Goal: Information Seeking & Learning: Learn about a topic

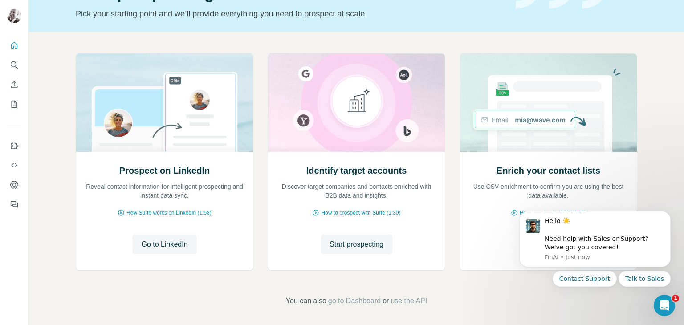
scroll to position [60, 0]
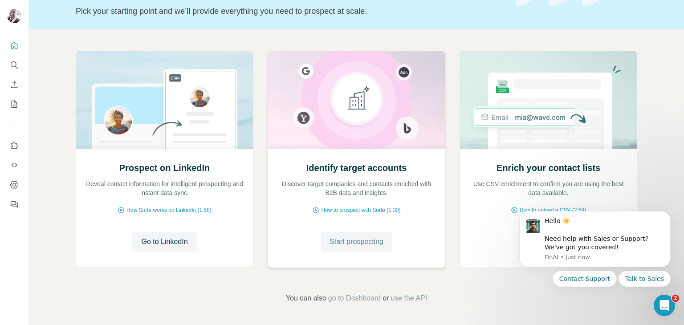
click at [344, 246] on span "Start prospecting" at bounding box center [357, 242] width 54 height 11
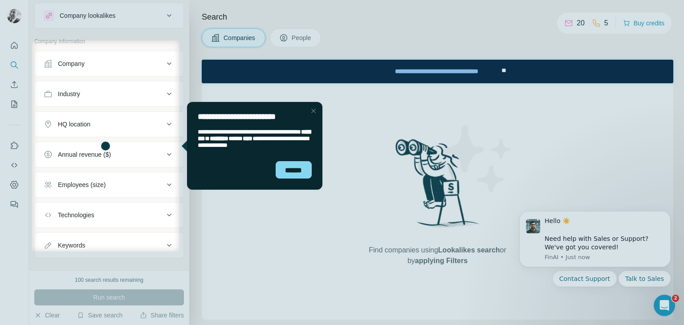
scroll to position [32, 0]
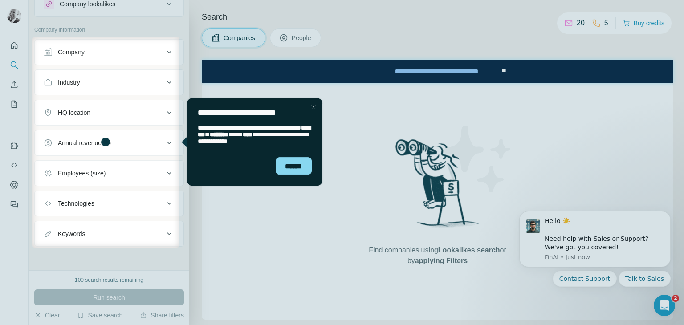
click at [167, 53] on icon at bounding box center [169, 52] width 11 height 11
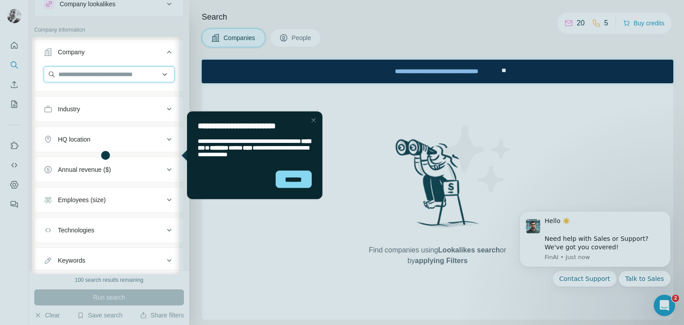
click at [119, 78] on input "text" at bounding box center [109, 74] width 131 height 16
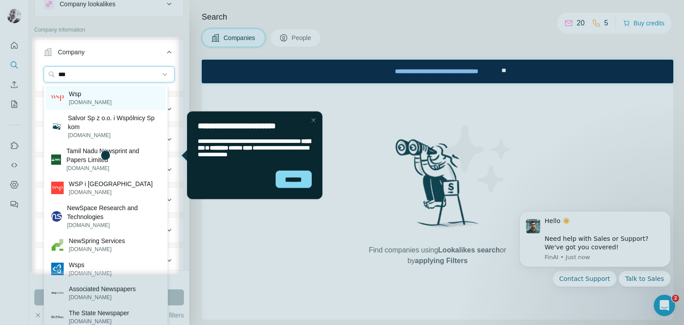
type input "***"
click at [92, 104] on div "Wsp [DOMAIN_NAME]" at bounding box center [106, 98] width 120 height 24
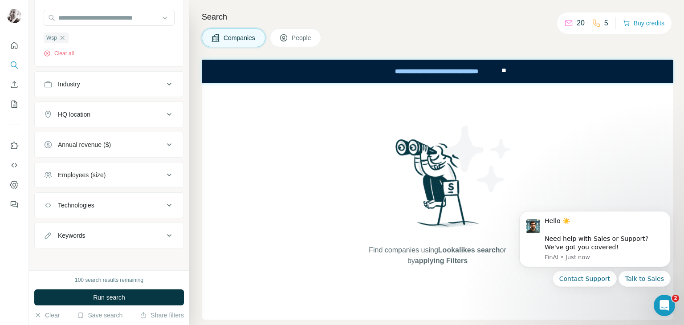
scroll to position [90, 0]
click at [304, 41] on span "People" at bounding box center [302, 37] width 20 height 9
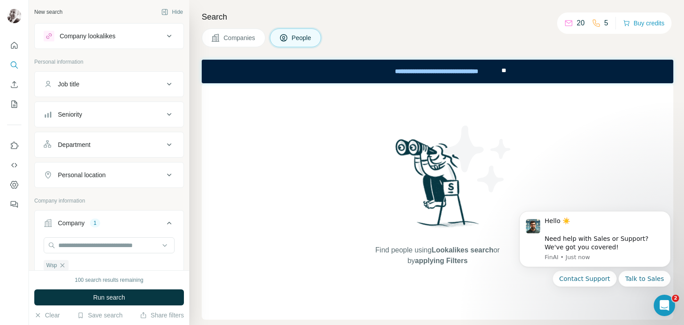
click at [130, 83] on div "Job title" at bounding box center [104, 84] width 120 height 9
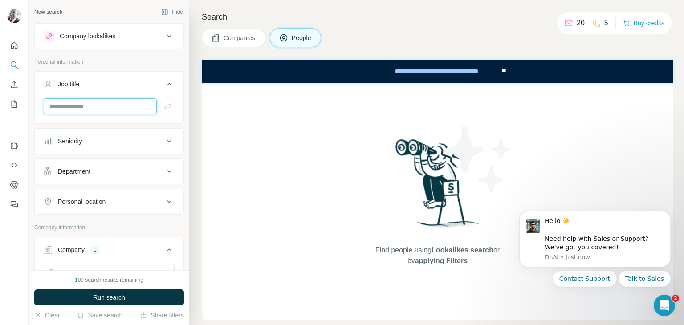
click at [105, 109] on input "text" at bounding box center [100, 106] width 113 height 16
type input "**********"
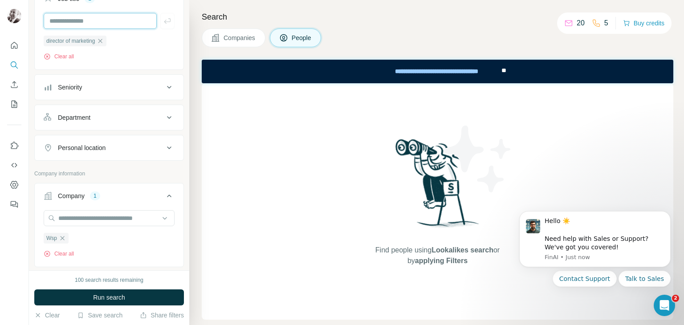
scroll to position [134, 0]
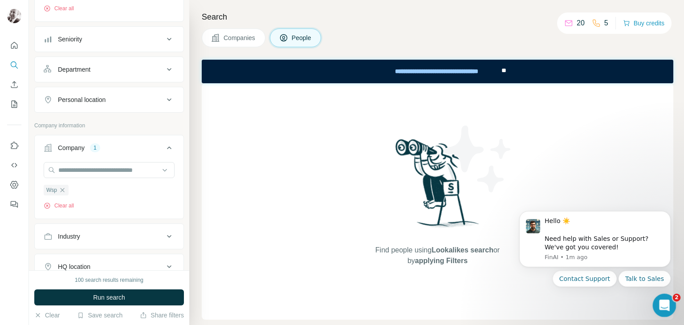
click at [660, 303] on icon "Open Intercom Messenger" at bounding box center [663, 304] width 15 height 15
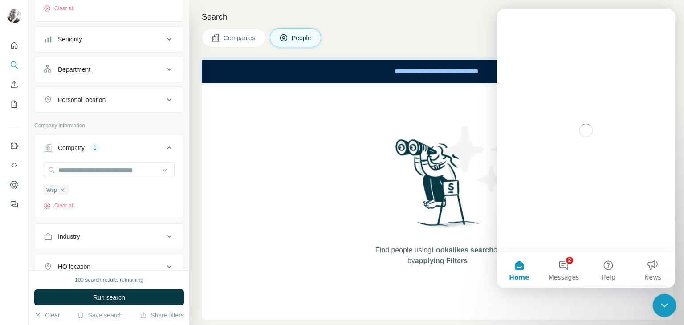
scroll to position [0, 0]
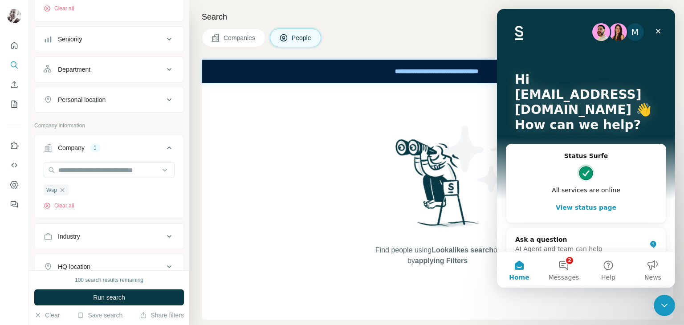
click at [593, 209] on button "View status page" at bounding box center [586, 208] width 142 height 18
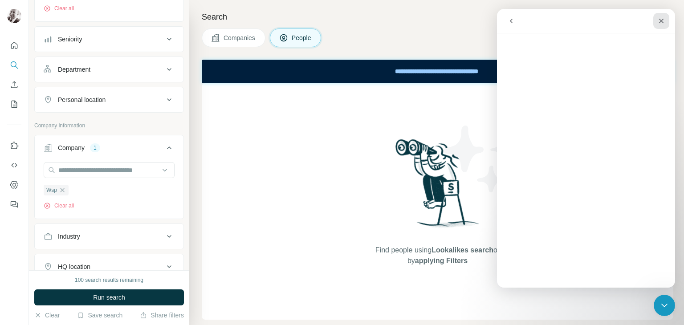
click at [663, 20] on icon "Close" at bounding box center [661, 21] width 5 height 5
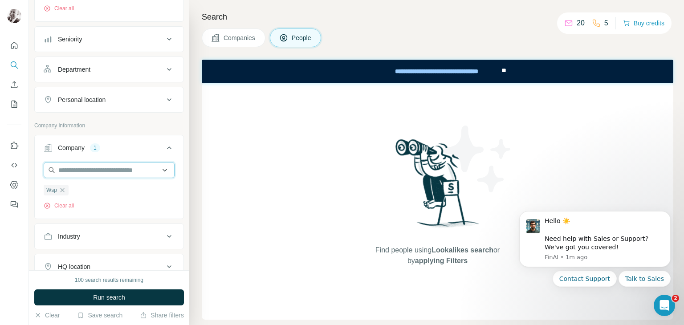
click at [98, 171] on input "text" at bounding box center [109, 170] width 131 height 16
click at [294, 184] on div "Find people using Lookalikes search or by applying Filters" at bounding box center [438, 201] width 472 height 237
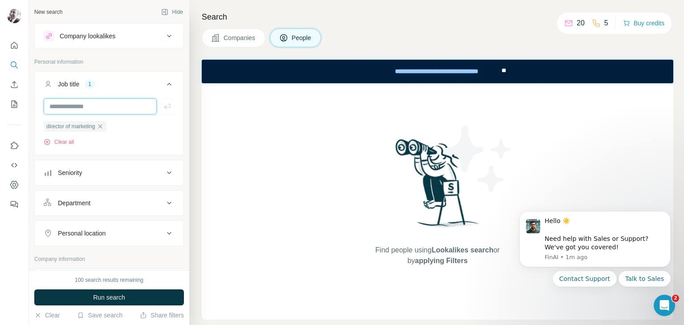
click at [106, 110] on input "text" at bounding box center [100, 106] width 113 height 16
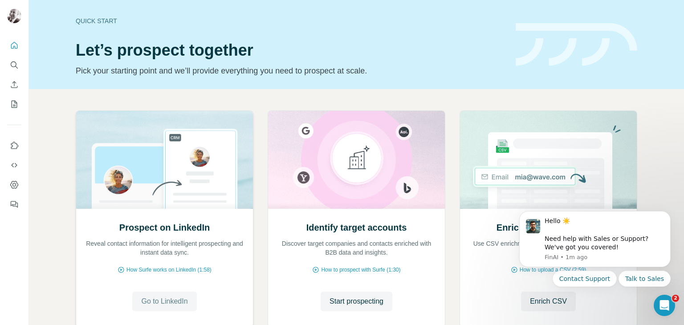
click at [159, 298] on span "Go to LinkedIn" at bounding box center [164, 301] width 46 height 11
click at [343, 297] on span "Start prospecting" at bounding box center [357, 301] width 54 height 11
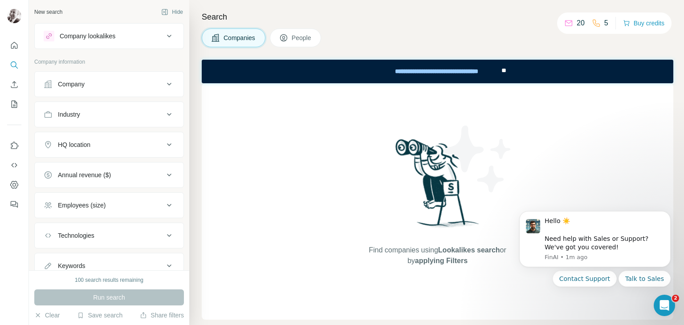
click at [80, 90] on button "Company" at bounding box center [109, 84] width 149 height 21
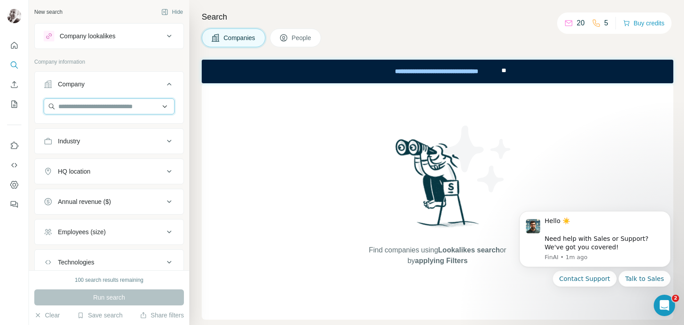
click at [79, 102] on input "text" at bounding box center [109, 106] width 131 height 16
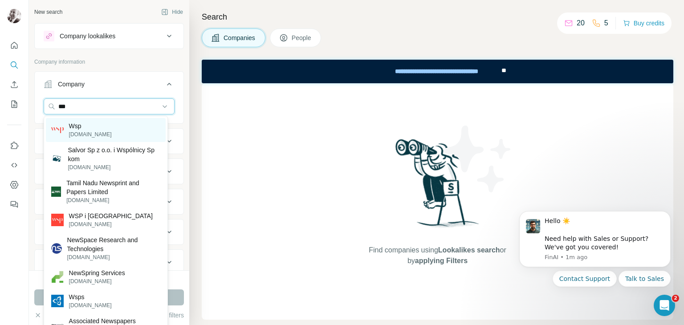
type input "***"
click at [87, 125] on p "Wsp" at bounding box center [90, 126] width 43 height 9
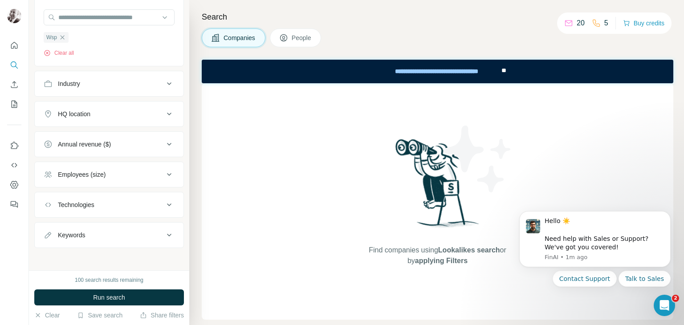
scroll to position [90, 0]
